Goal: Information Seeking & Learning: Understand process/instructions

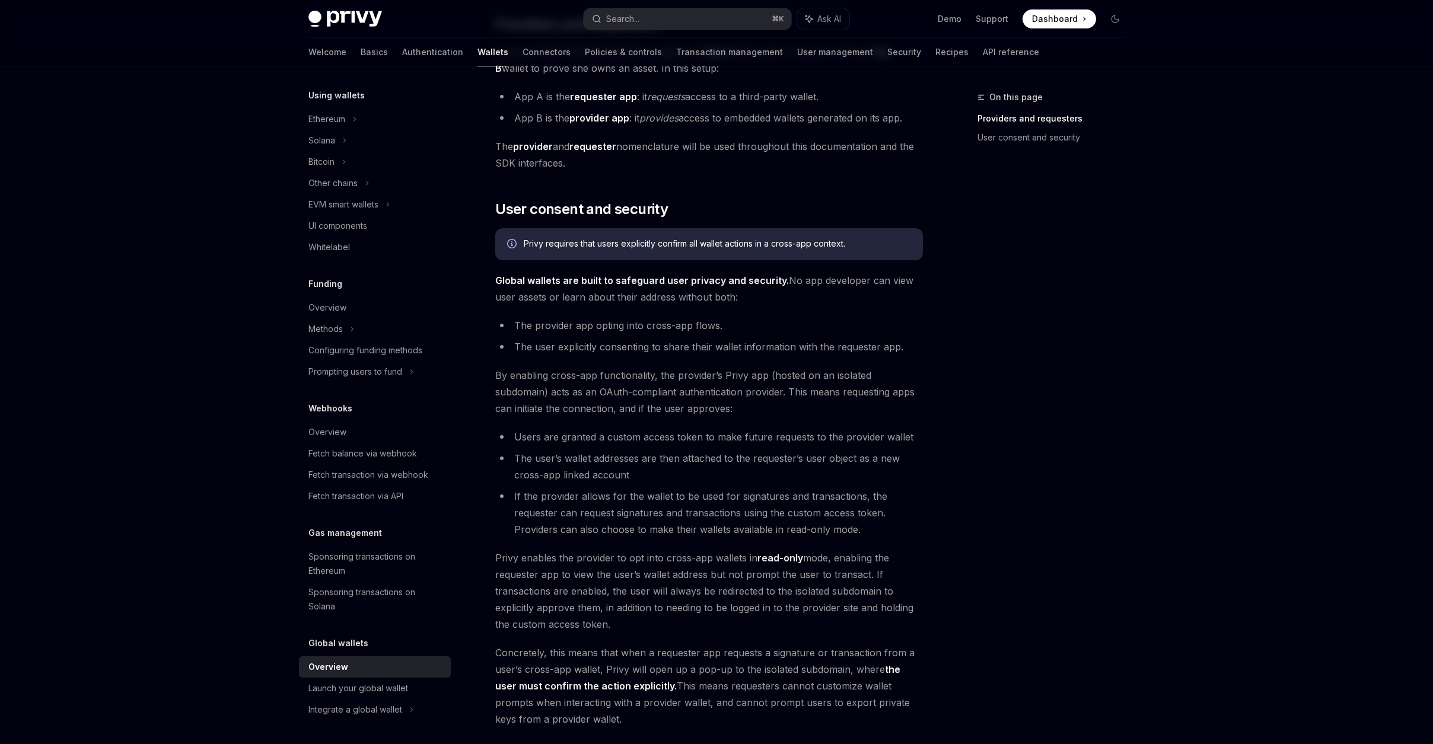
scroll to position [759, 0]
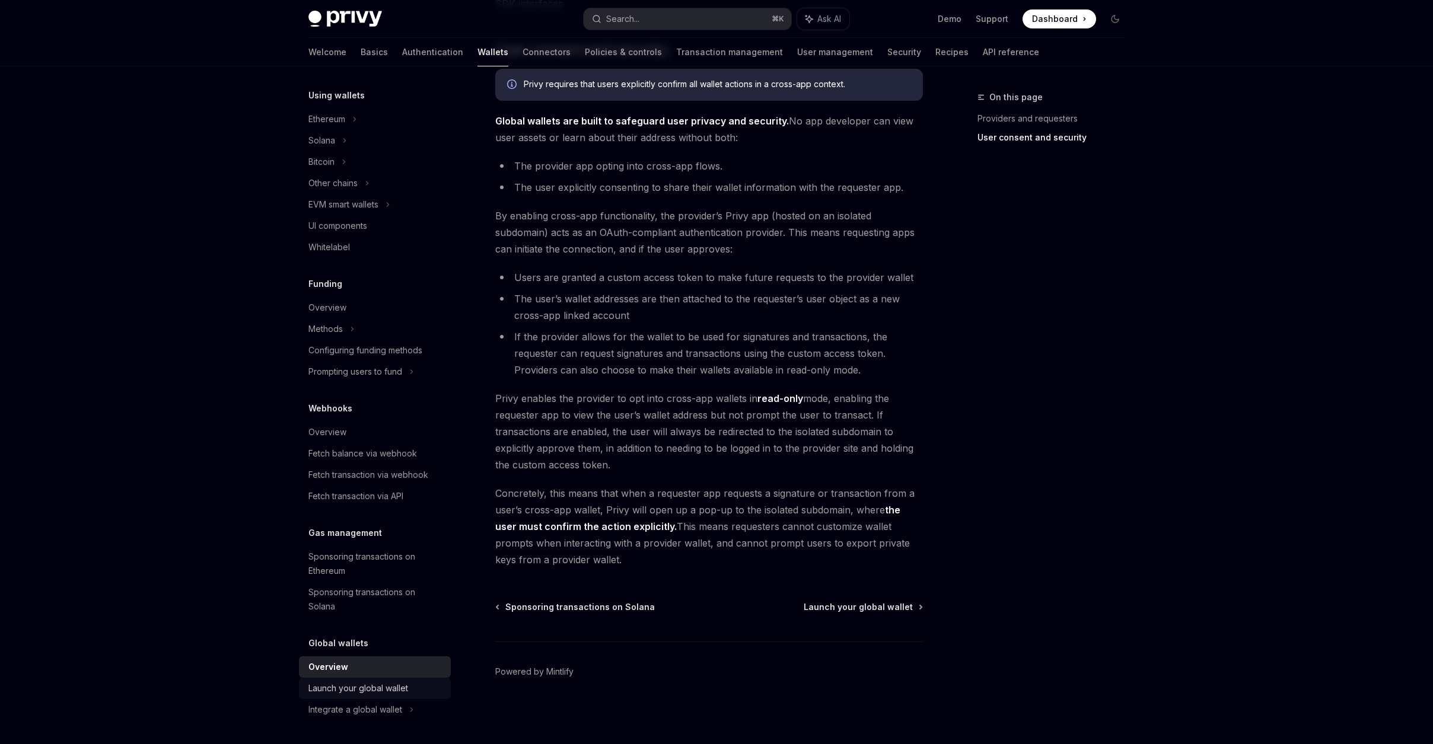
click at [398, 688] on div "Launch your global wallet" at bounding box center [358, 689] width 100 height 14
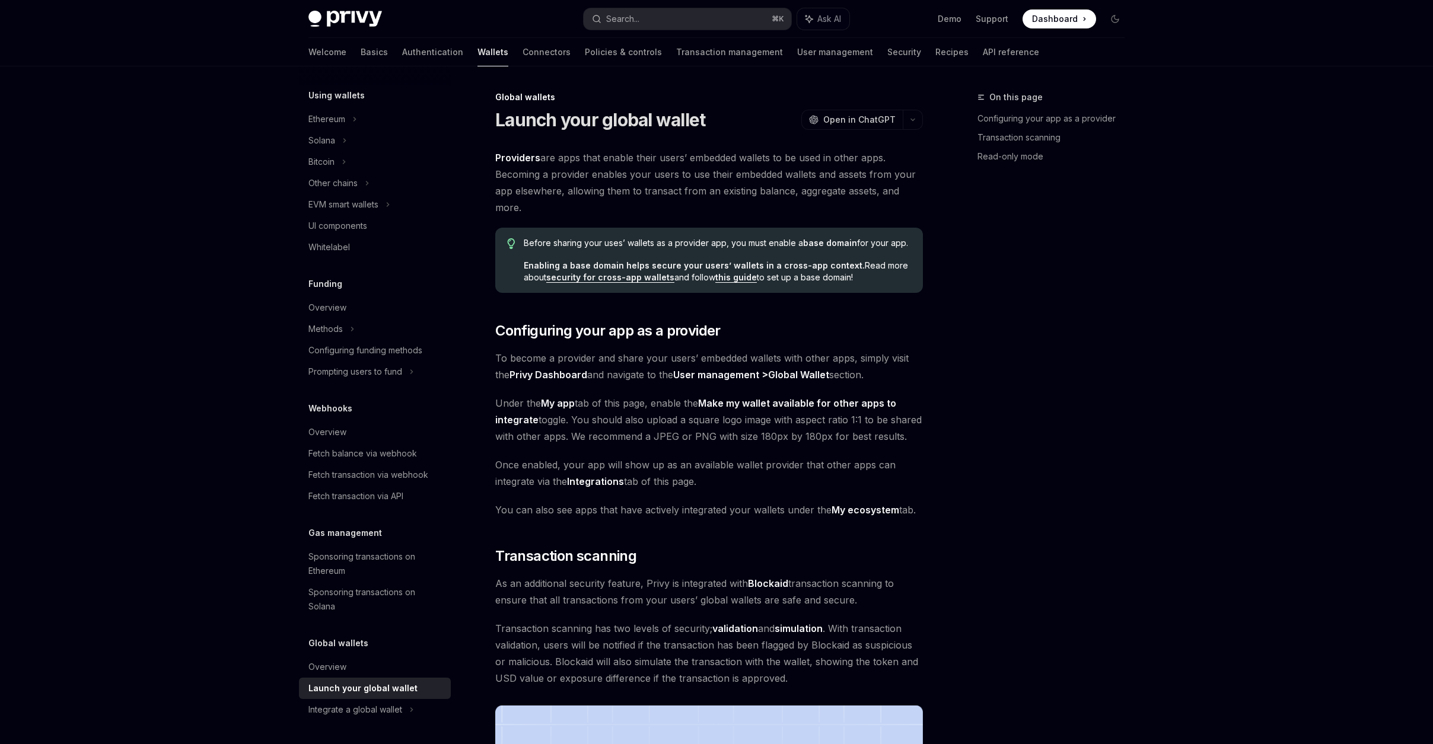
click at [398, 688] on div "Launch your global wallet" at bounding box center [362, 689] width 109 height 14
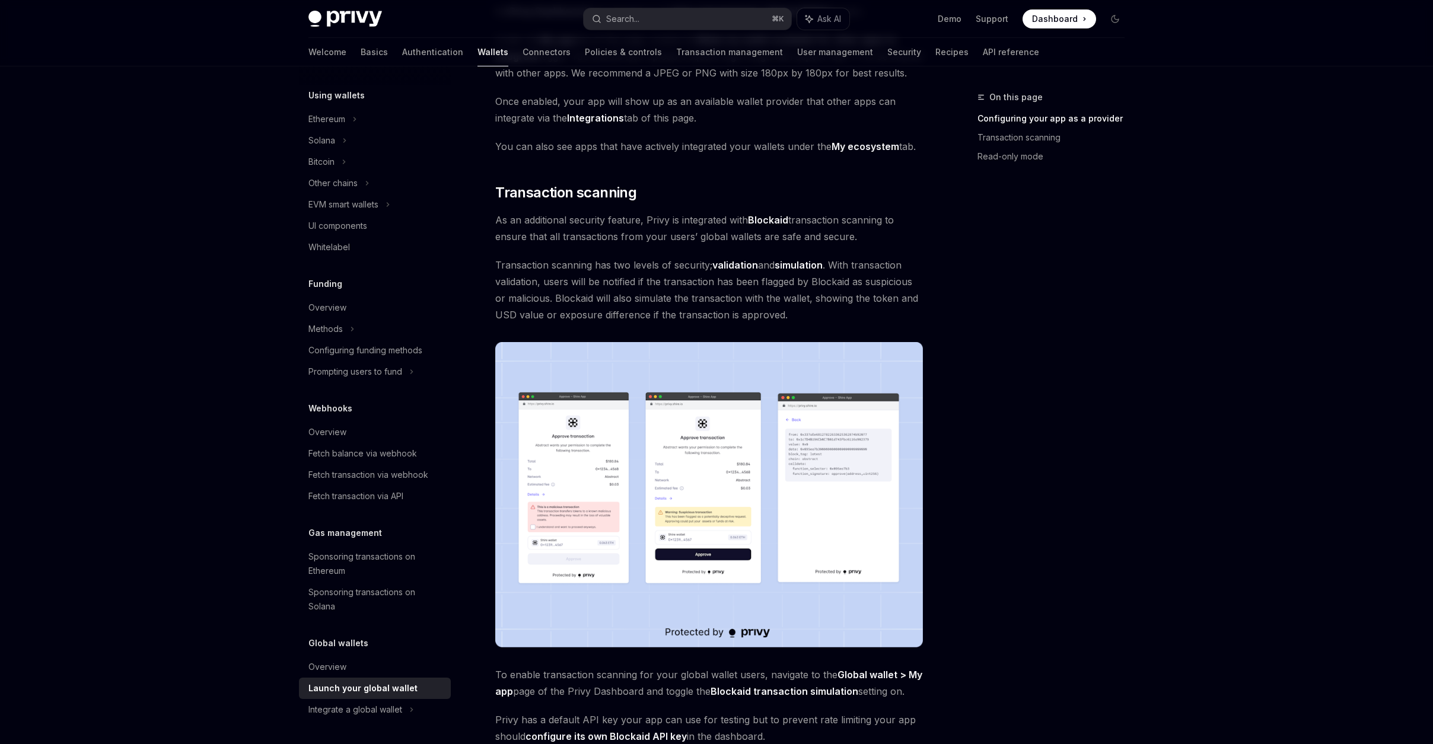
scroll to position [362, 0]
click at [420, 666] on div "Overview" at bounding box center [375, 667] width 135 height 14
type textarea "*"
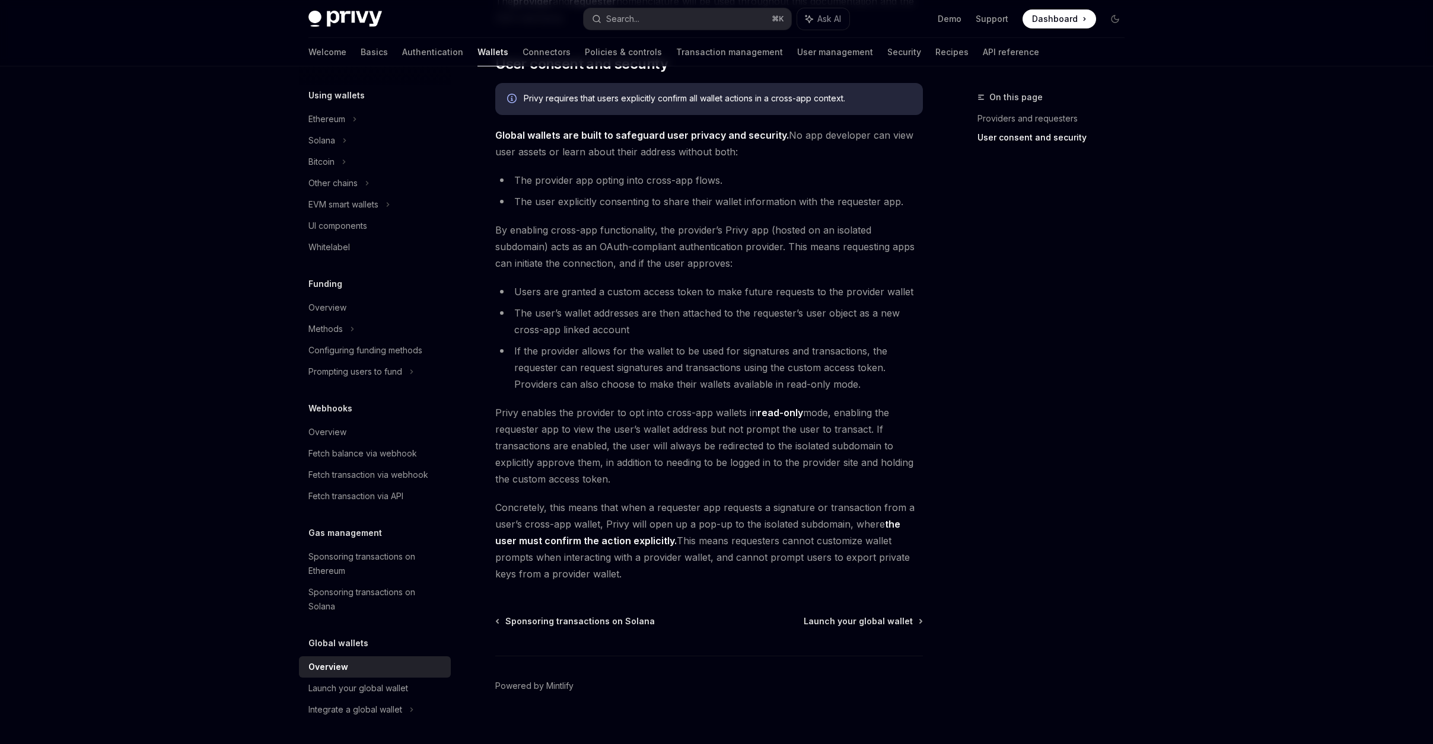
scroll to position [748, 0]
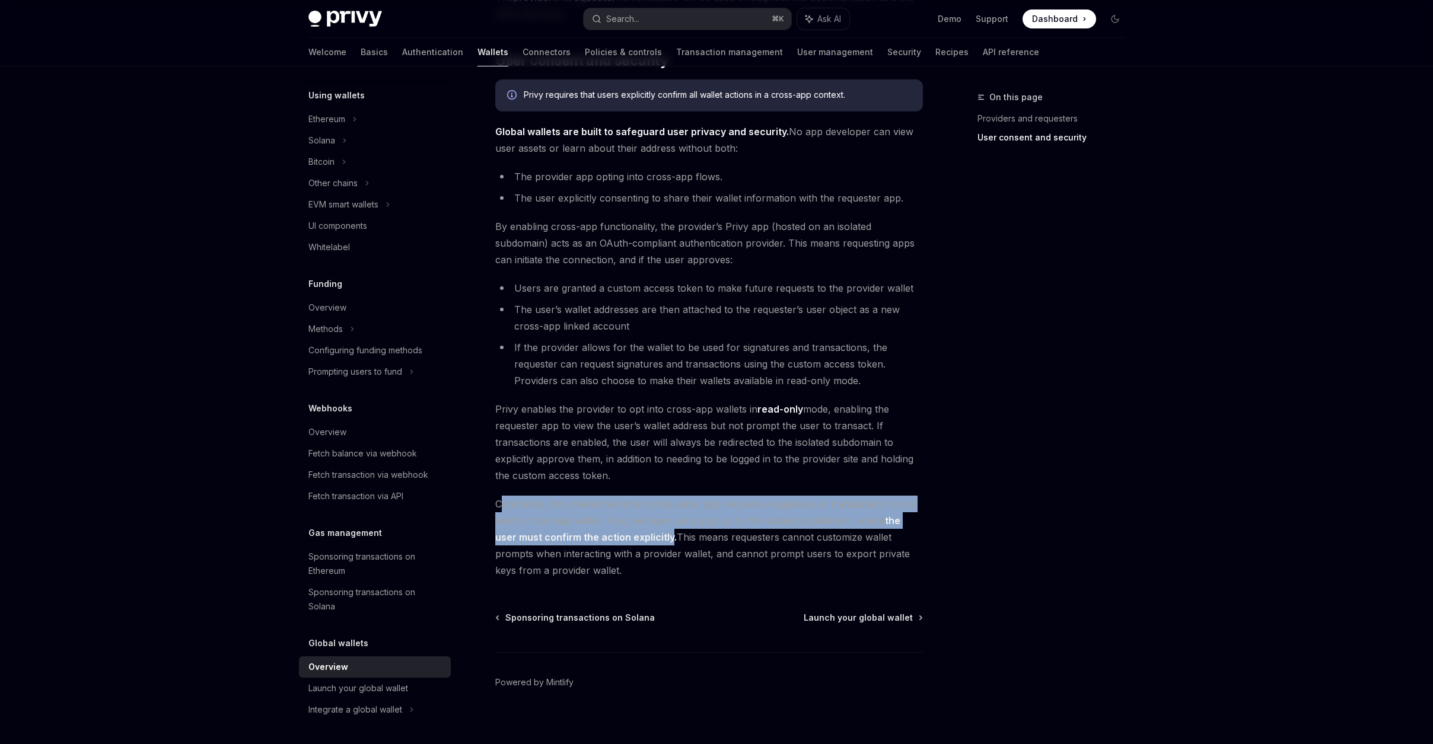
drag, startPoint x: 499, startPoint y: 504, endPoint x: 648, endPoint y: 539, distance: 152.8
click at [648, 539] on span "Concretely, this means that when a requester app requests a signature or transa…" at bounding box center [709, 537] width 428 height 83
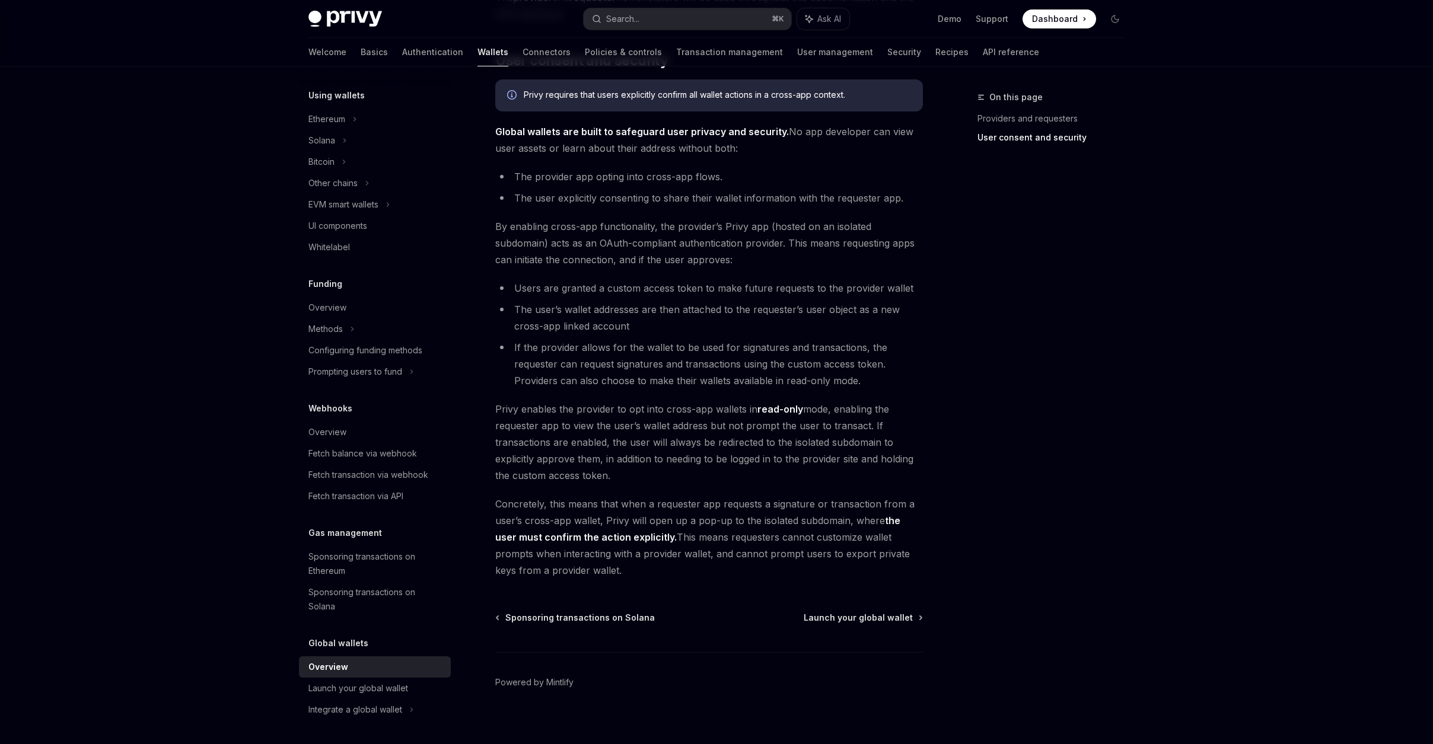
click at [649, 539] on strong "the user must confirm the action explicitly." at bounding box center [697, 529] width 405 height 28
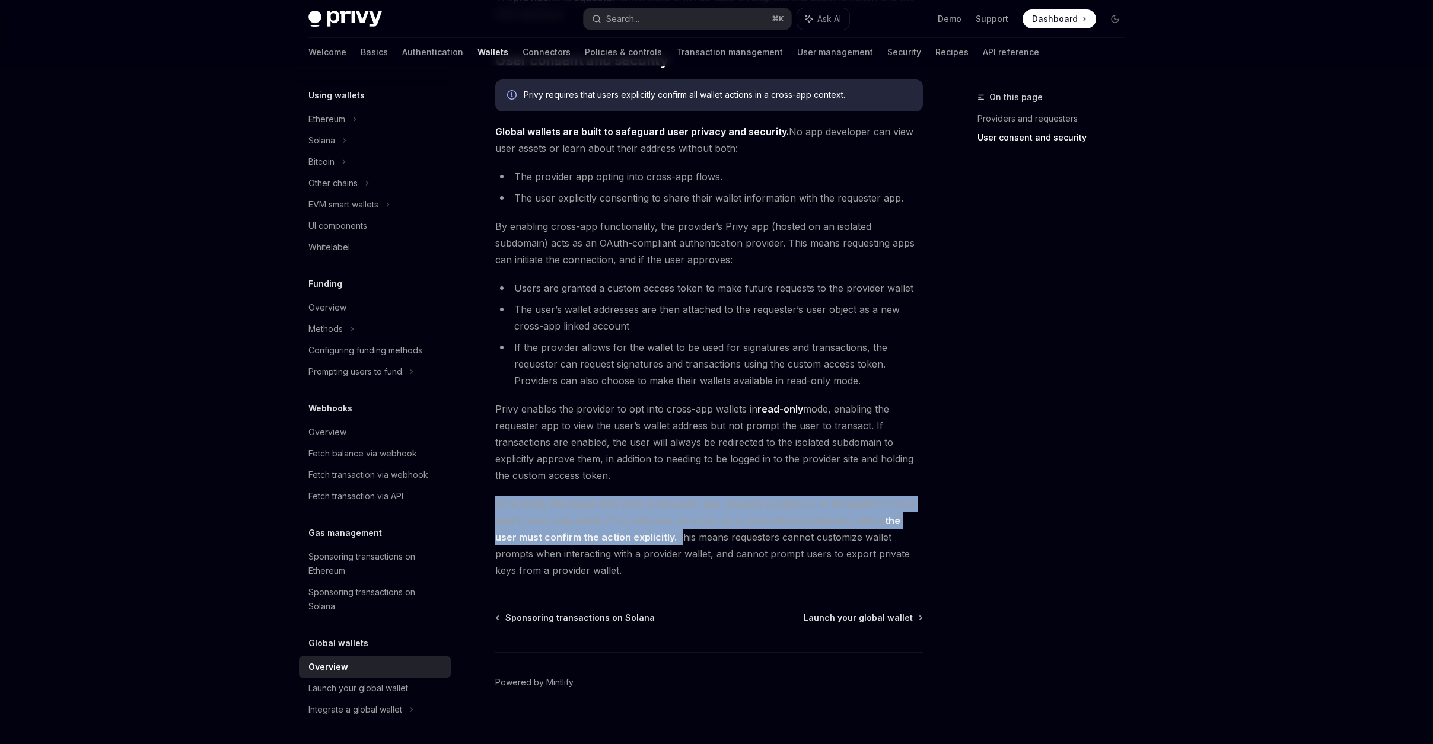
drag, startPoint x: 649, startPoint y: 539, endPoint x: 491, endPoint y: 507, distance: 161.0
click at [491, 507] on div "Global wallets Overview OpenAI Open in ChatGPT OpenAI Open in ChatGPT Privy emb…" at bounding box center [597, 48] width 655 height 1413
copy span "Concretely, this means that when a requester app requests a signature or transa…"
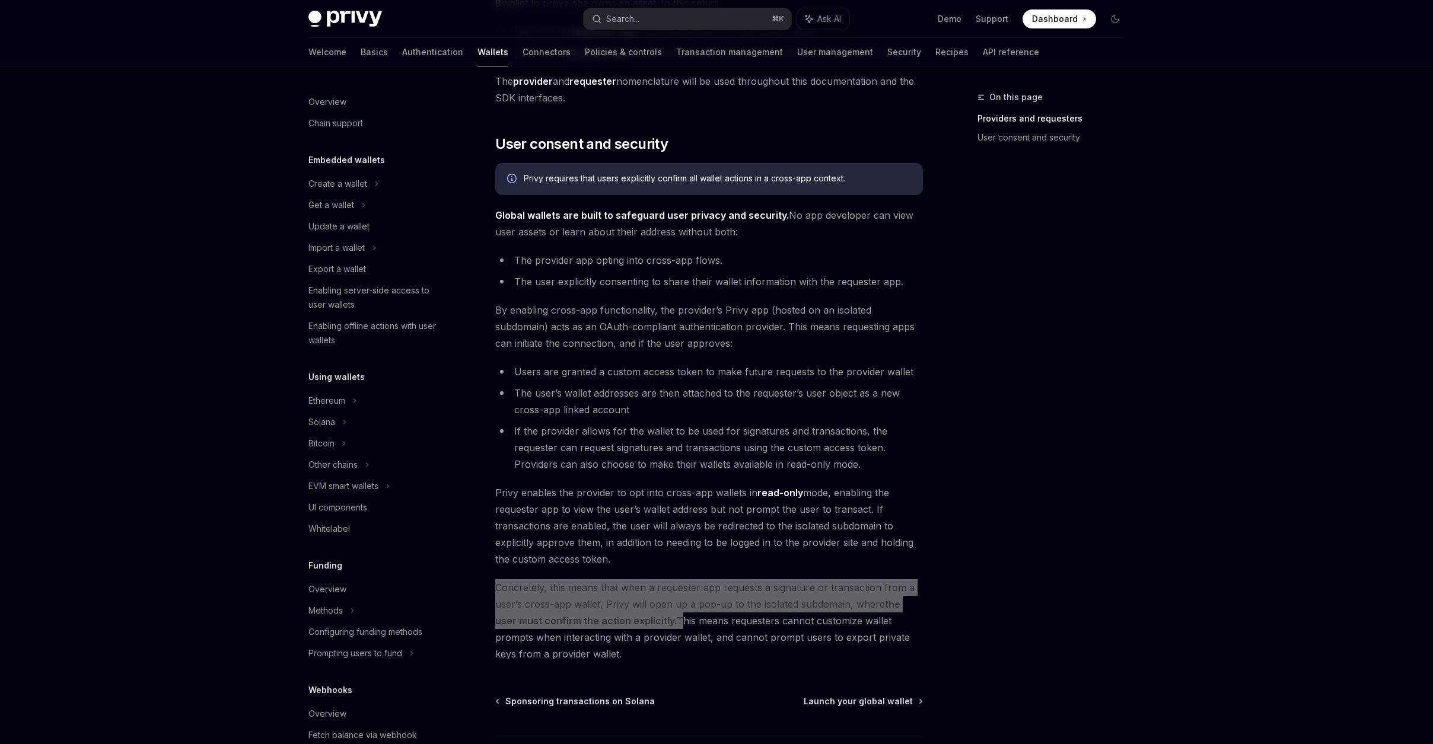
scroll to position [759, 0]
